Goal: Task Accomplishment & Management: Use online tool/utility

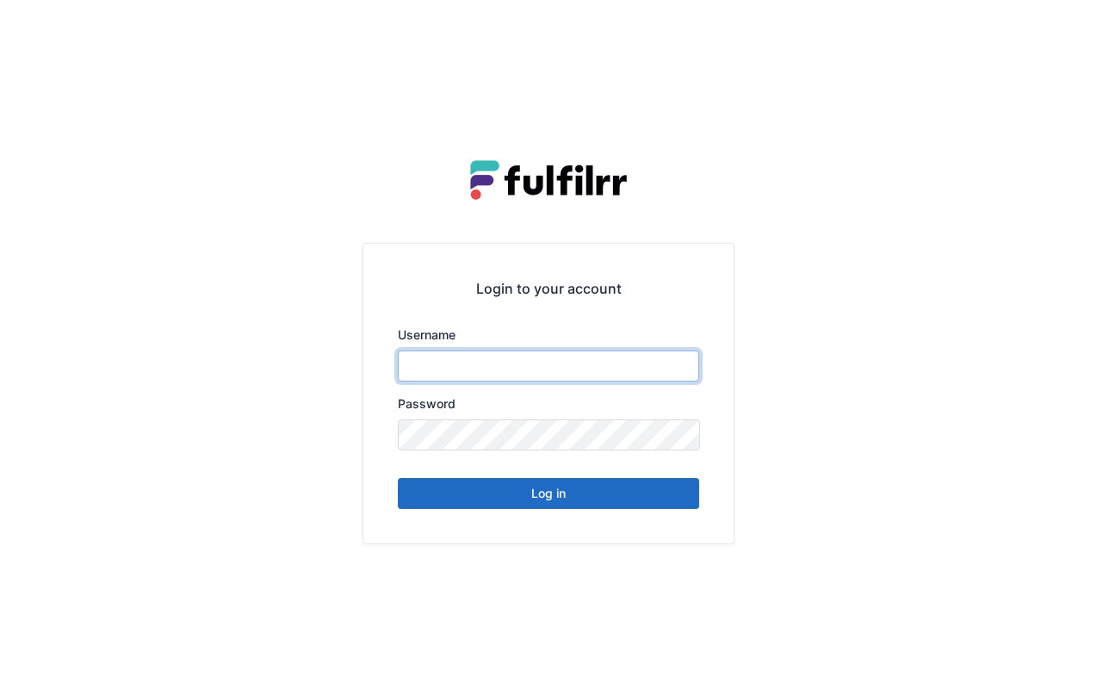
type input "******"
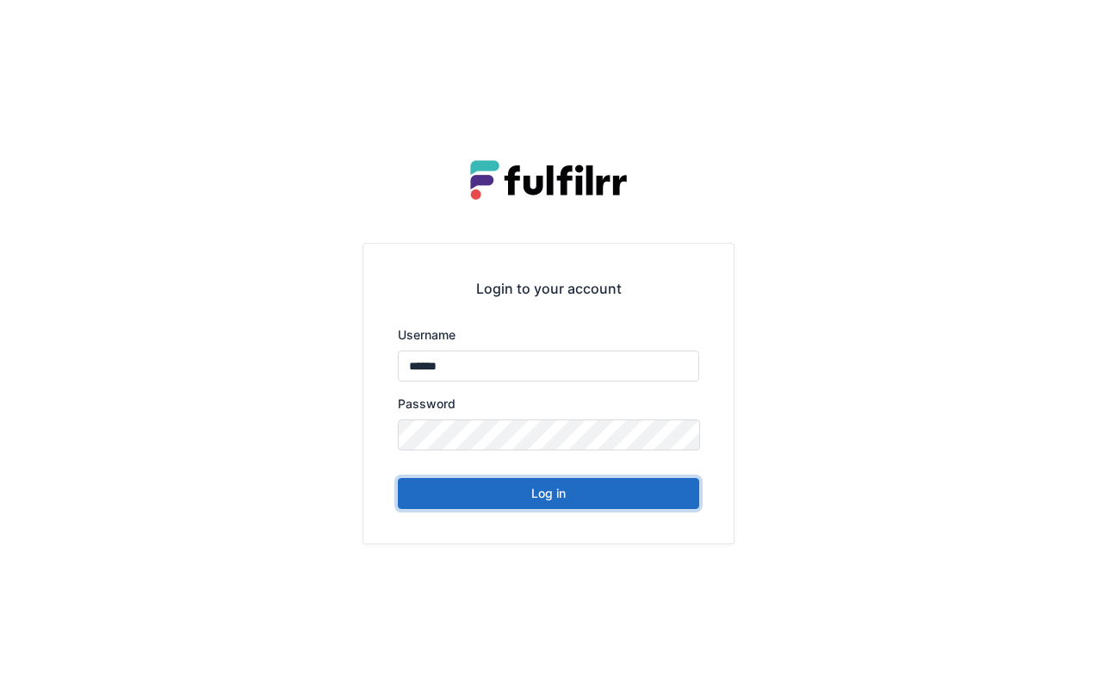
click at [587, 489] on button "Log in" at bounding box center [548, 493] width 301 height 31
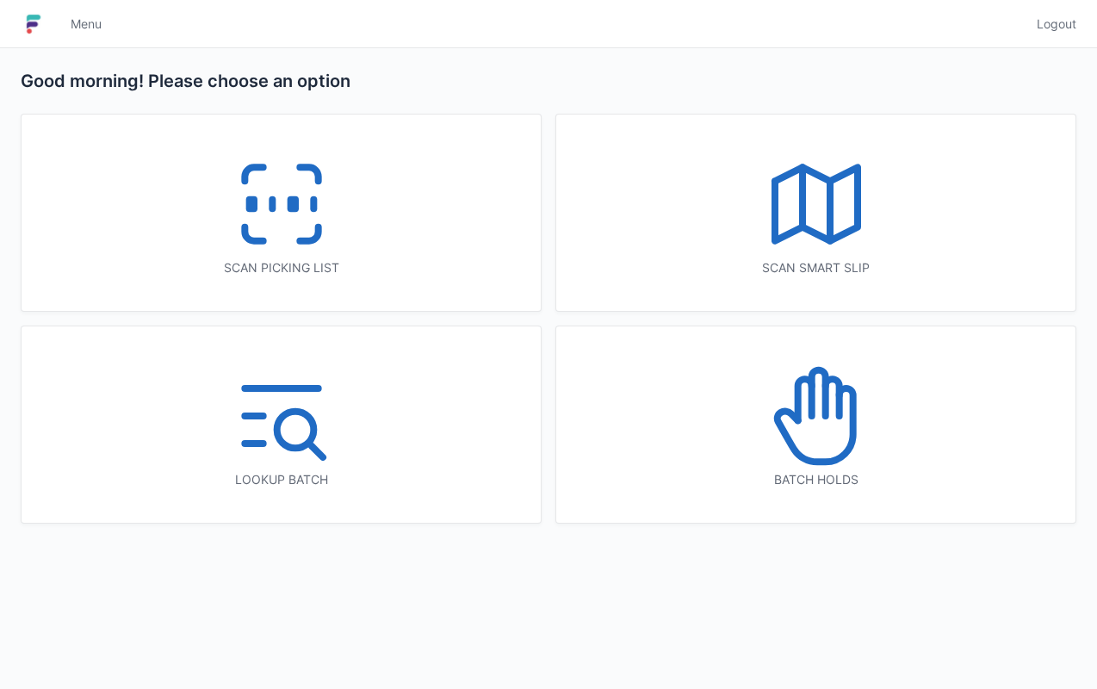
click at [301, 207] on icon at bounding box center [282, 204] width 110 height 110
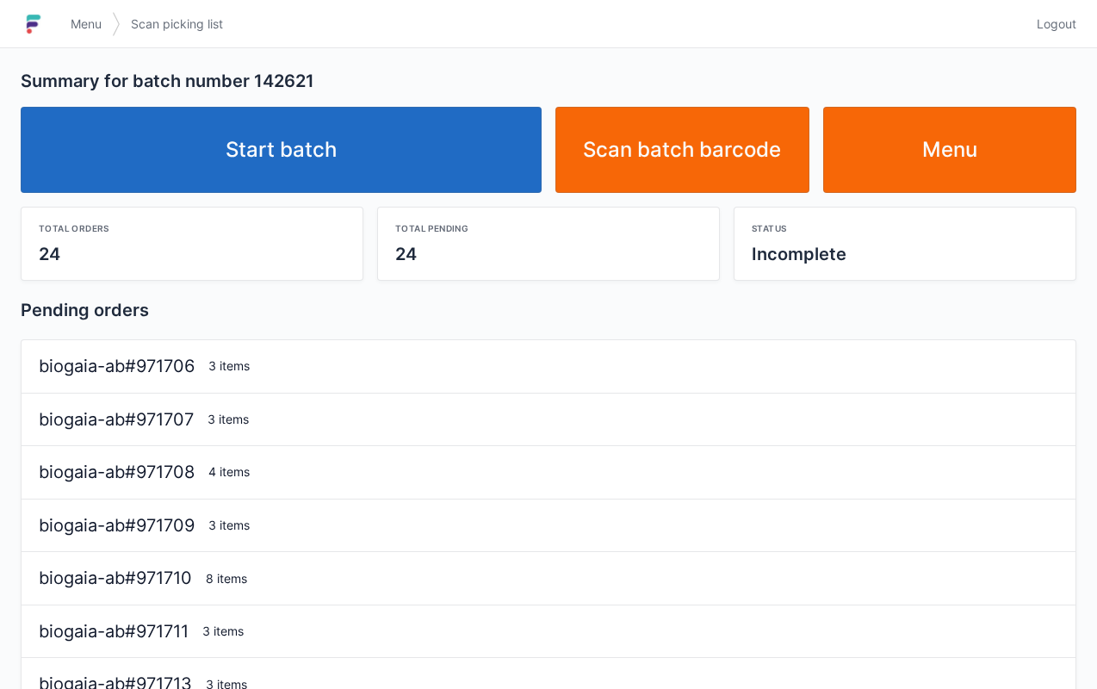
click at [382, 165] on link "Start batch" at bounding box center [281, 150] width 521 height 86
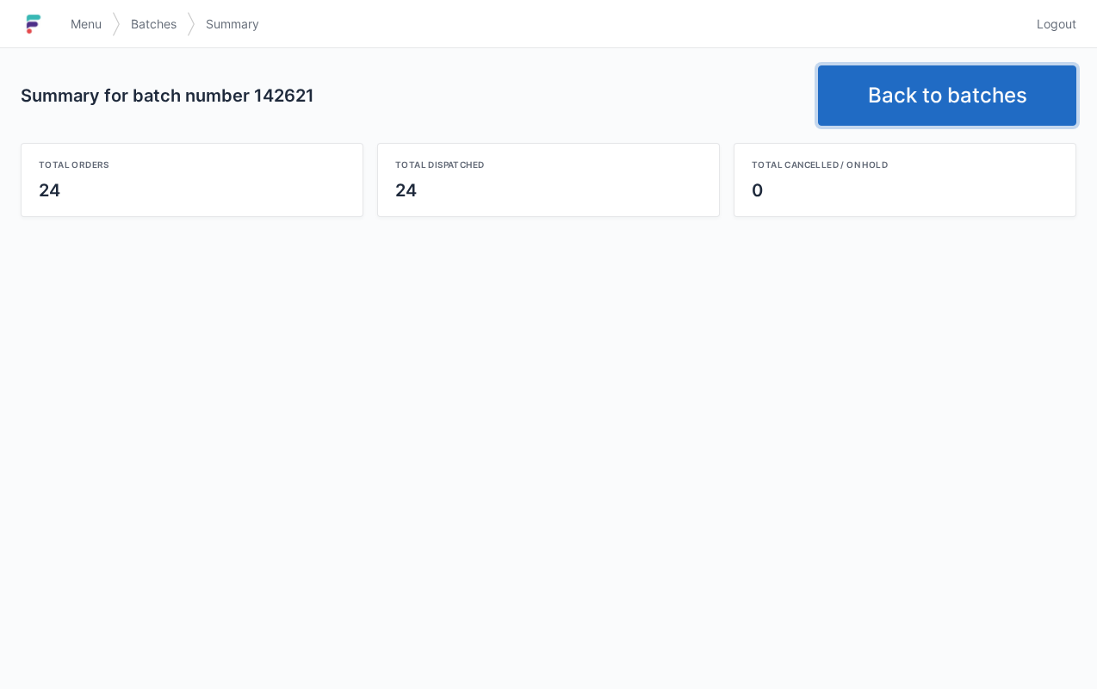
click at [934, 87] on link "Back to batches" at bounding box center [947, 95] width 258 height 60
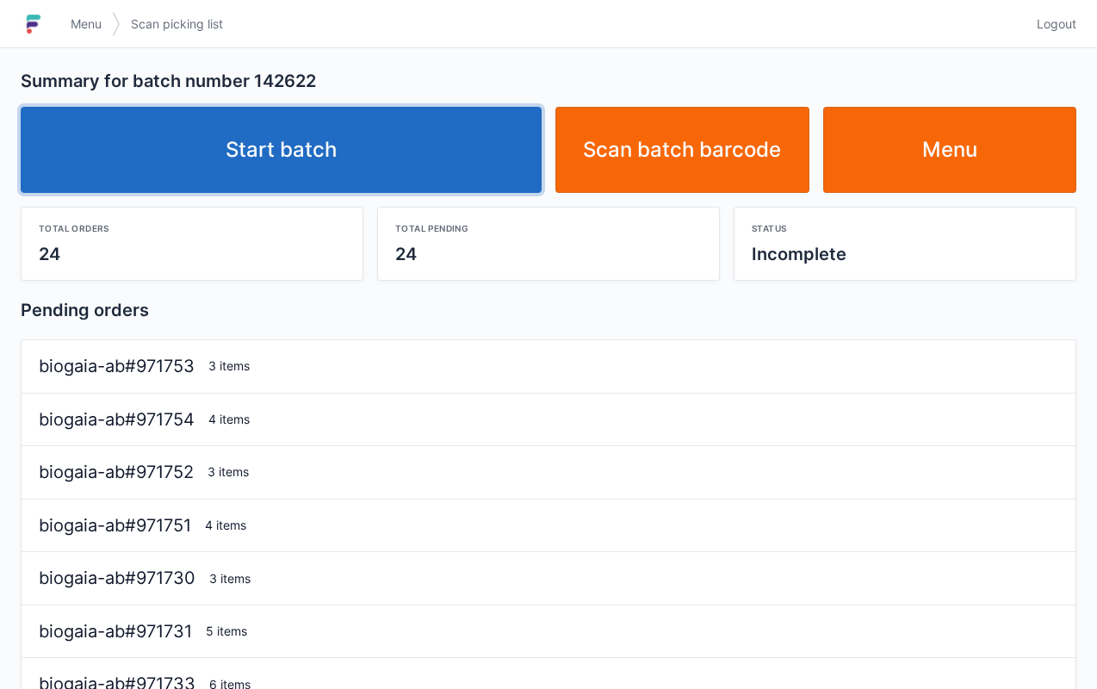
click at [373, 155] on link "Start batch" at bounding box center [281, 150] width 521 height 86
